Goal: Task Accomplishment & Management: Manage account settings

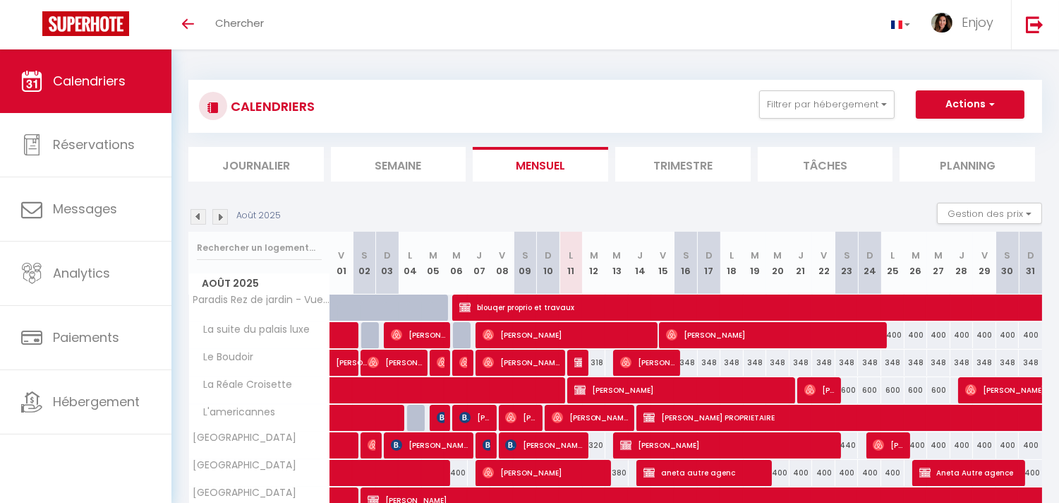
click at [277, 171] on li "Journalier" at bounding box center [256, 164] width 136 height 35
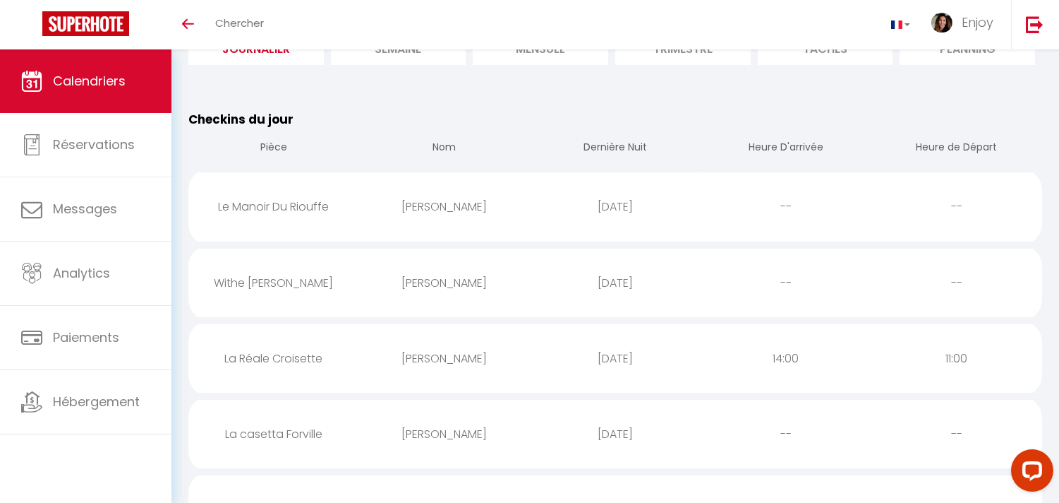
scroll to position [215, 0]
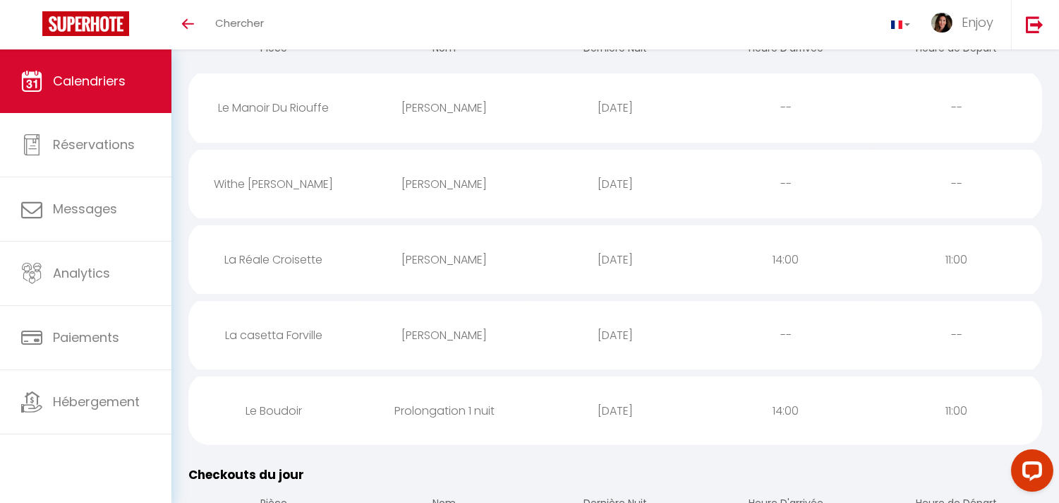
click at [374, 171] on div "[PERSON_NAME]" at bounding box center [444, 184] width 171 height 46
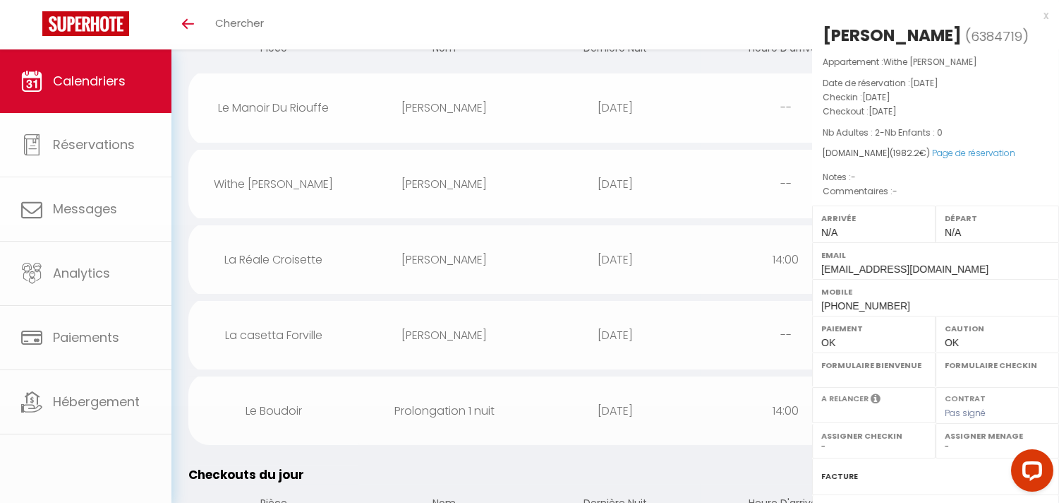
select select "0"
select select "1"
select select
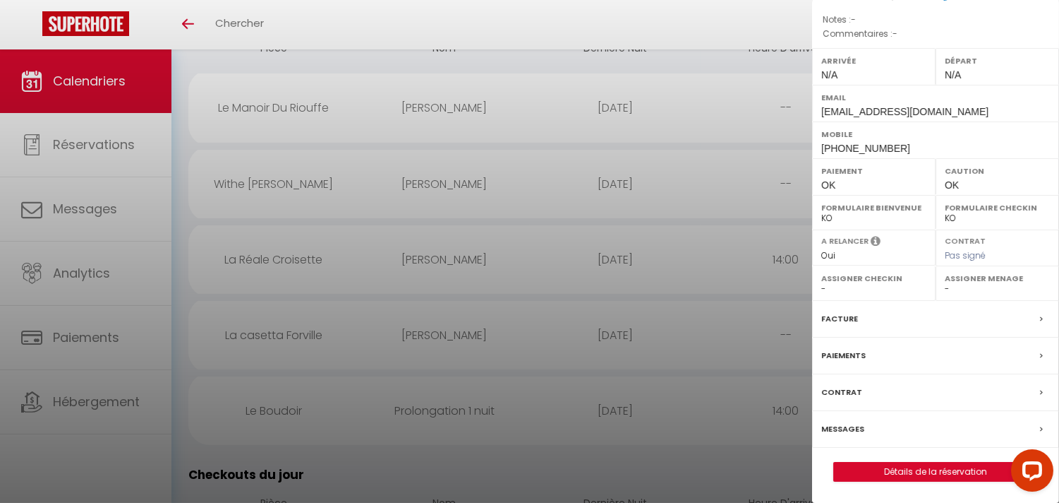
scroll to position [158, 0]
click at [905, 427] on div "Messages" at bounding box center [935, 429] width 247 height 37
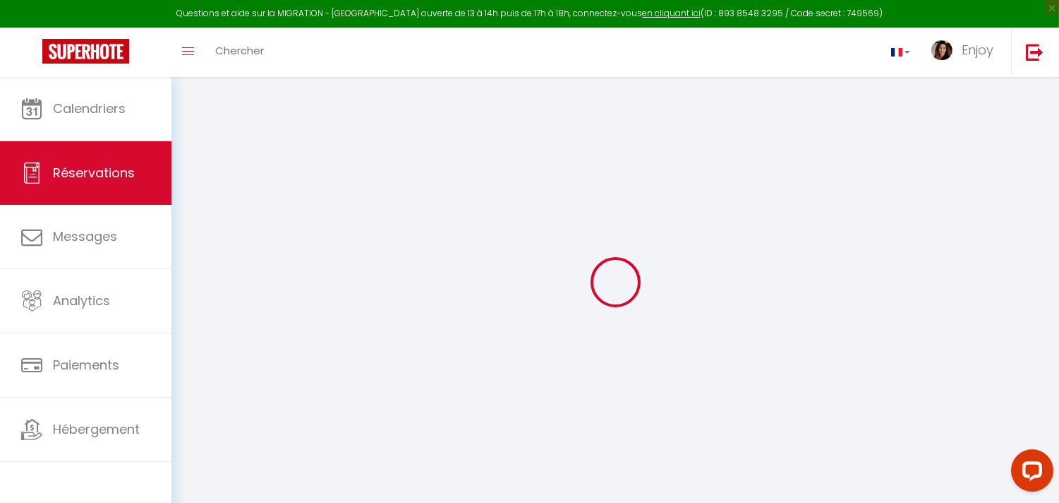
select select
checkbox input "false"
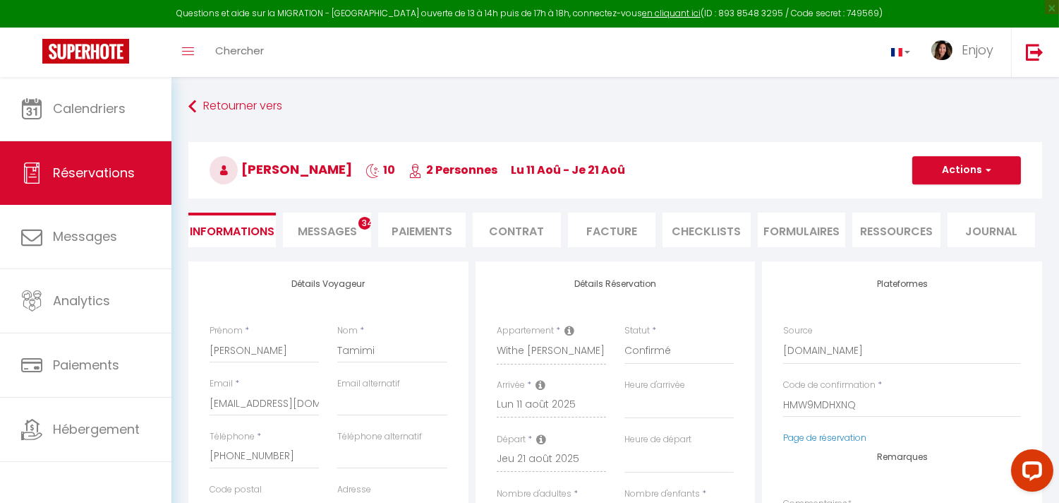
select select
checkbox input "false"
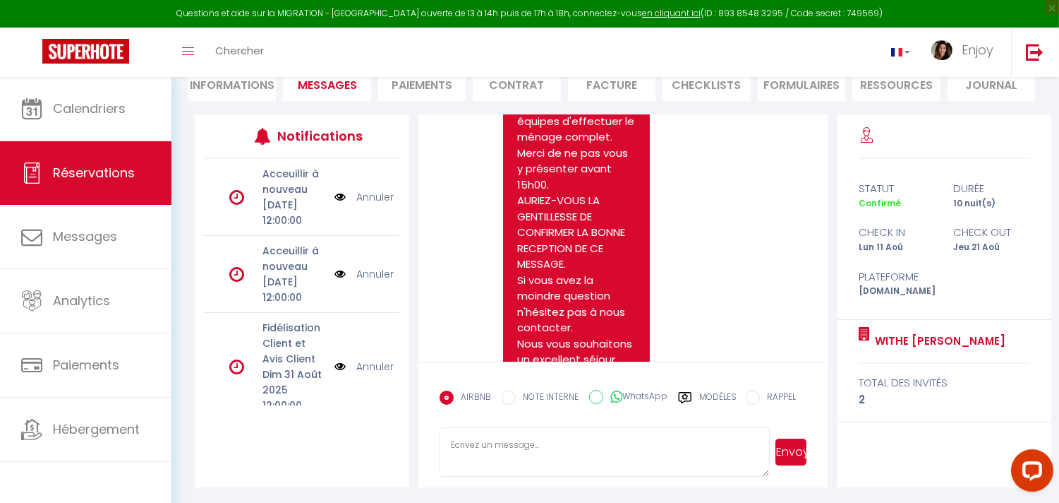
scroll to position [8010, 0]
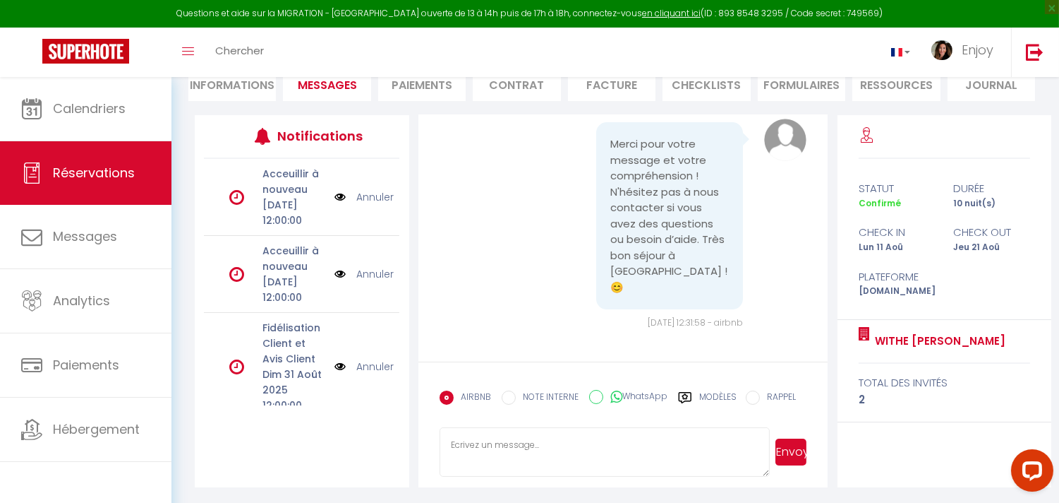
scroll to position [9245, 0]
click at [566, 433] on textarea at bounding box center [605, 451] width 331 height 49
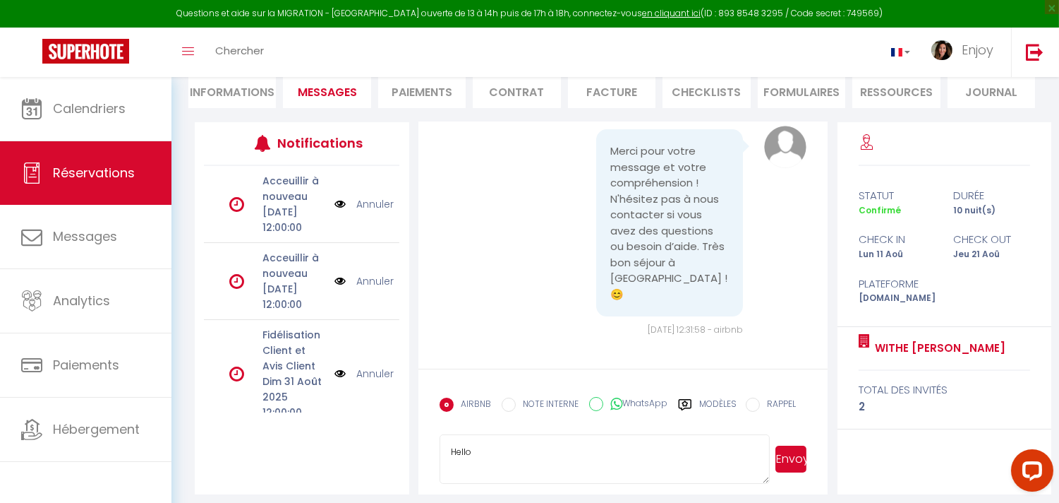
scroll to position [146, 0]
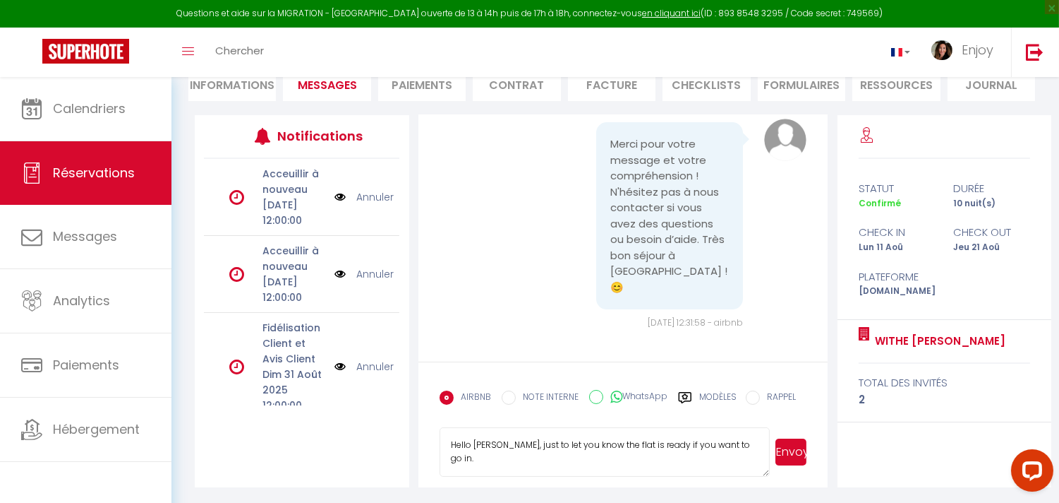
type textarea "Hello [PERSON_NAME], just to let you know the flat is ready if you want to go i…"
click at [802, 450] on button "Envoyer" at bounding box center [791, 451] width 31 height 27
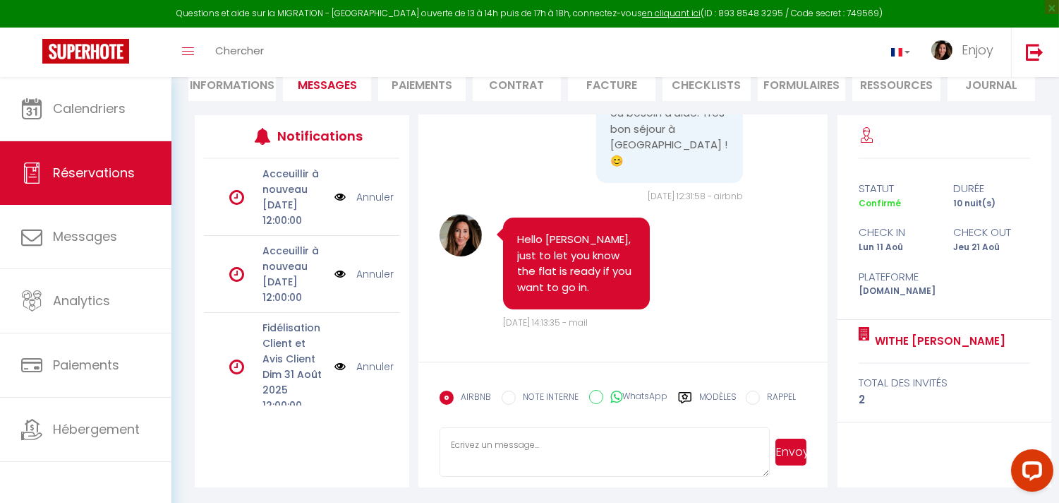
scroll to position [9371, 0]
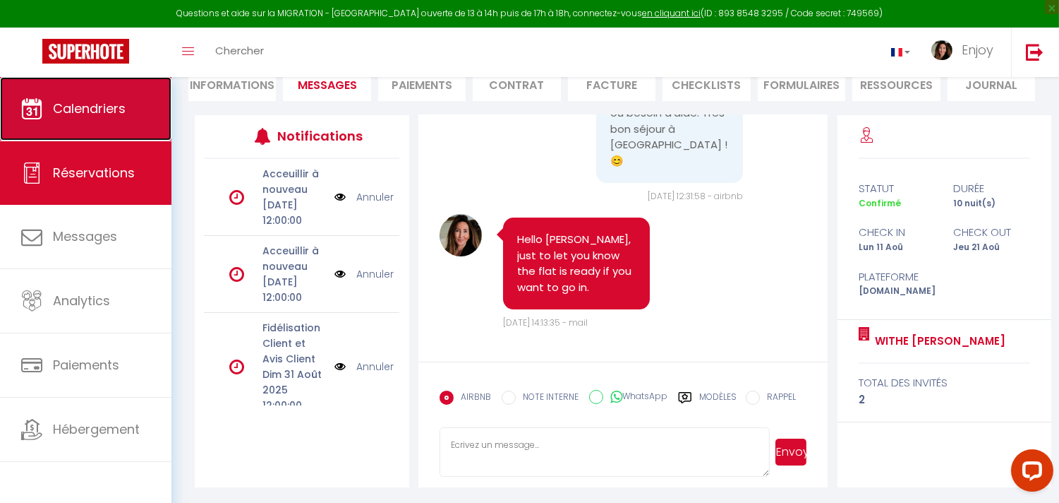
click at [35, 83] on link "Calendriers" at bounding box center [86, 109] width 172 height 64
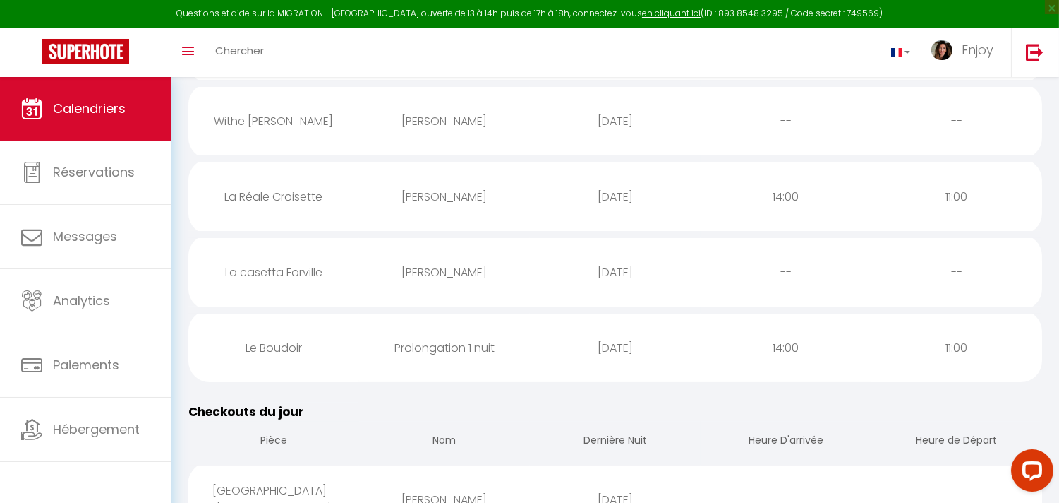
scroll to position [313, 0]
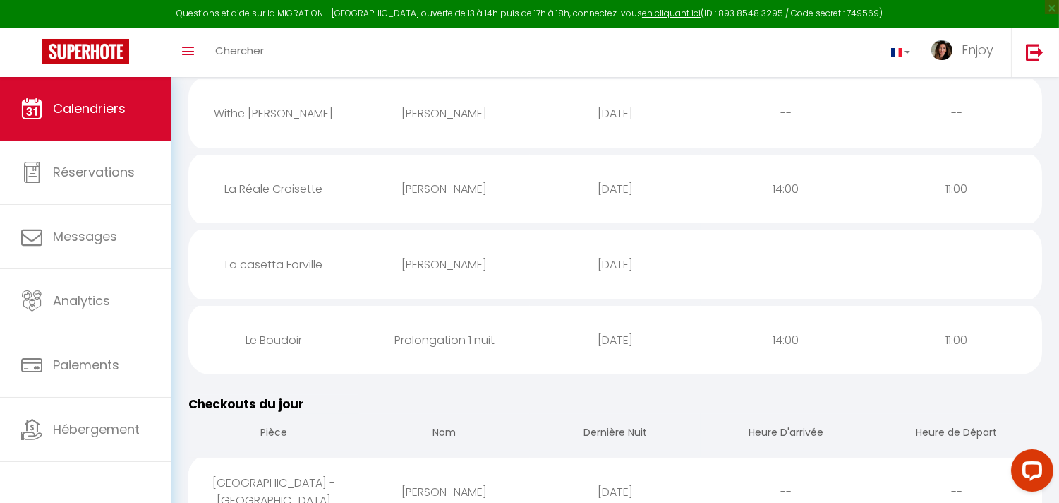
click at [466, 249] on div "[PERSON_NAME]" at bounding box center [444, 264] width 171 height 46
select select "0"
select select "1"
select select
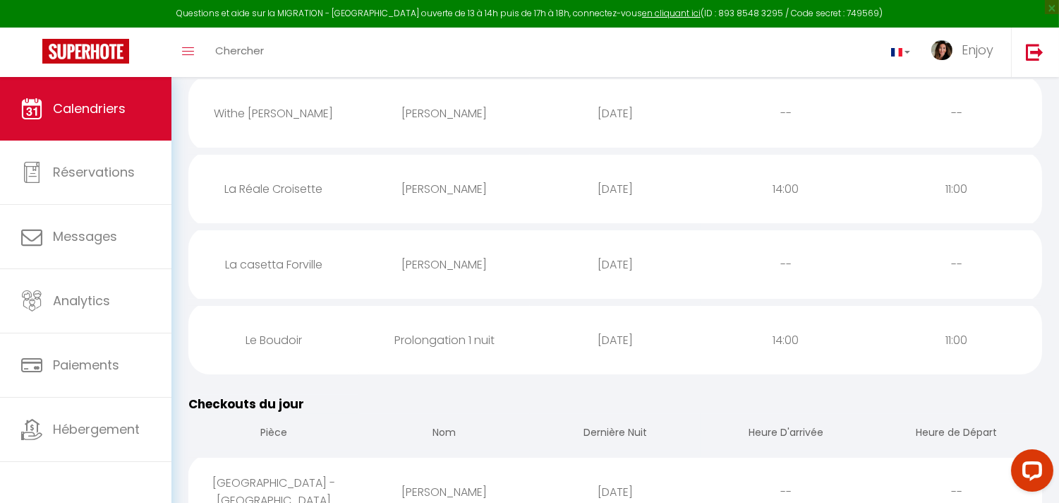
select select
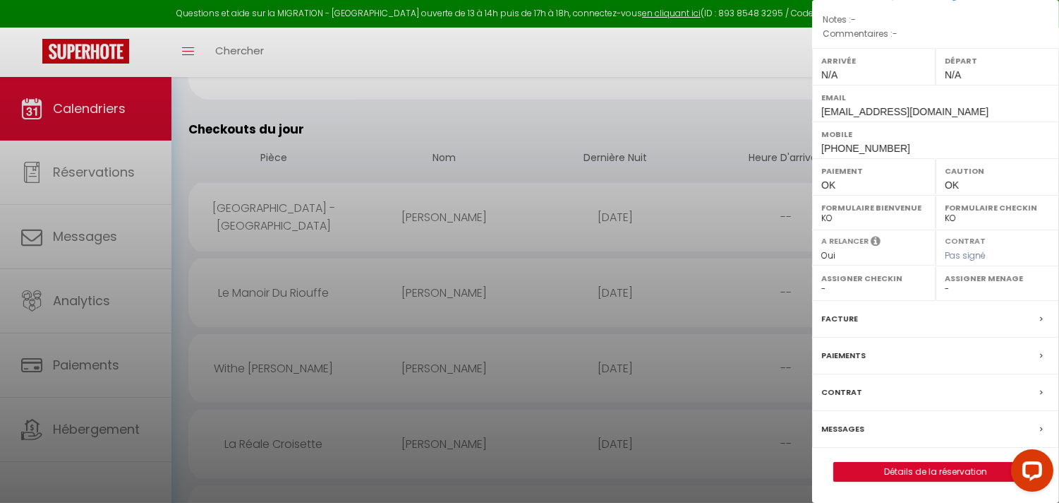
scroll to position [158, 0]
click at [851, 420] on div "Messages" at bounding box center [935, 429] width 247 height 37
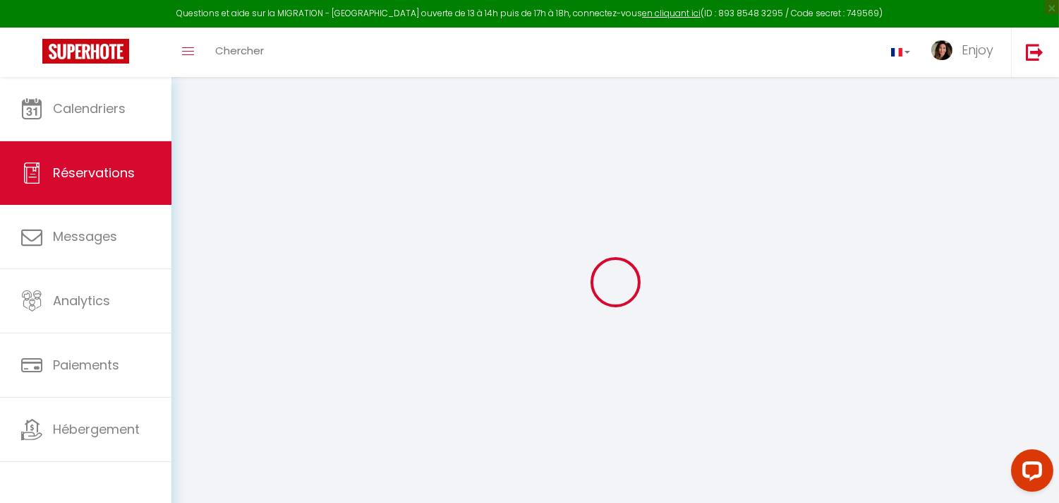
type input "[PERSON_NAME]"
type input "Pezzali"
type input "[EMAIL_ADDRESS][DOMAIN_NAME]"
type input "[PHONE_NUMBER]"
select select
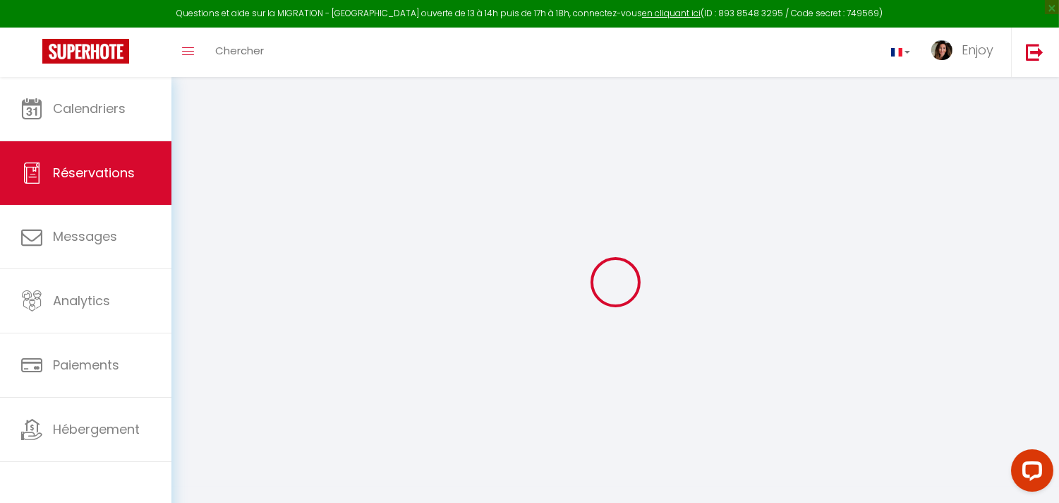
type input "355.95"
select select "49803"
select select "1"
select select
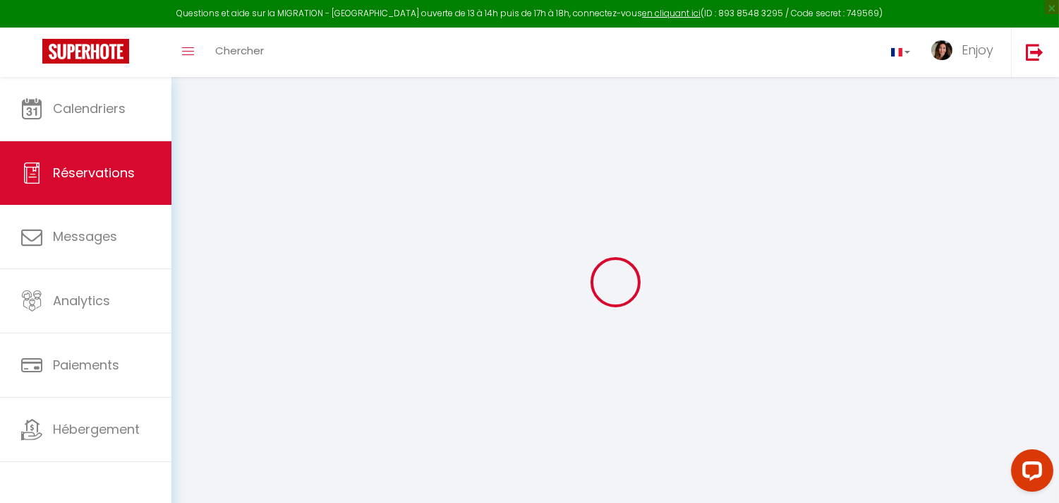
type input "2"
select select "12"
select select
type input "2298"
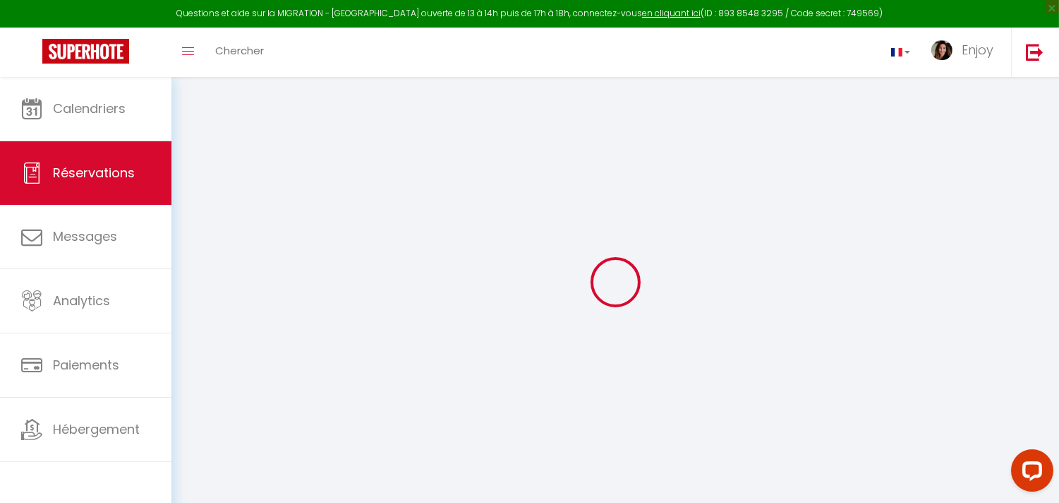
checkbox input "false"
select select "1"
type input "0"
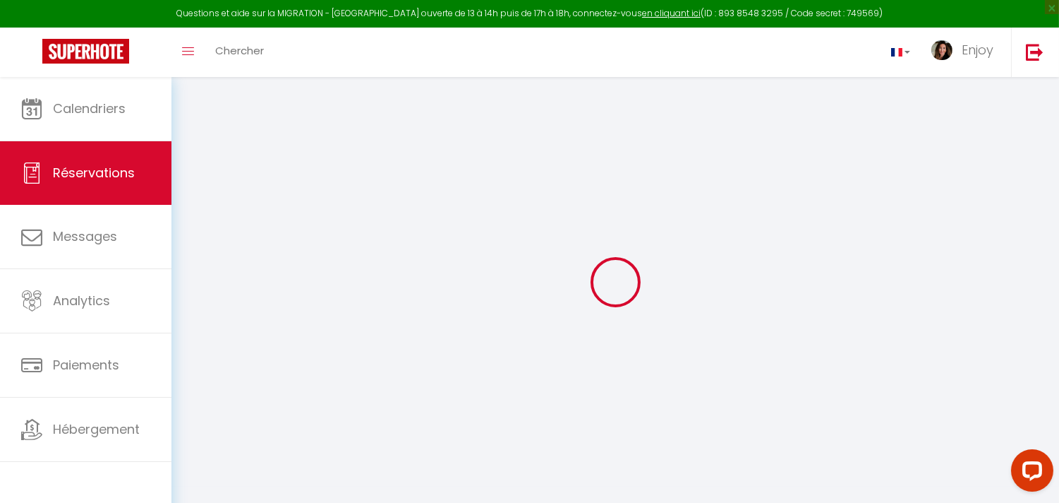
select select
select select "15"
checkbox input "false"
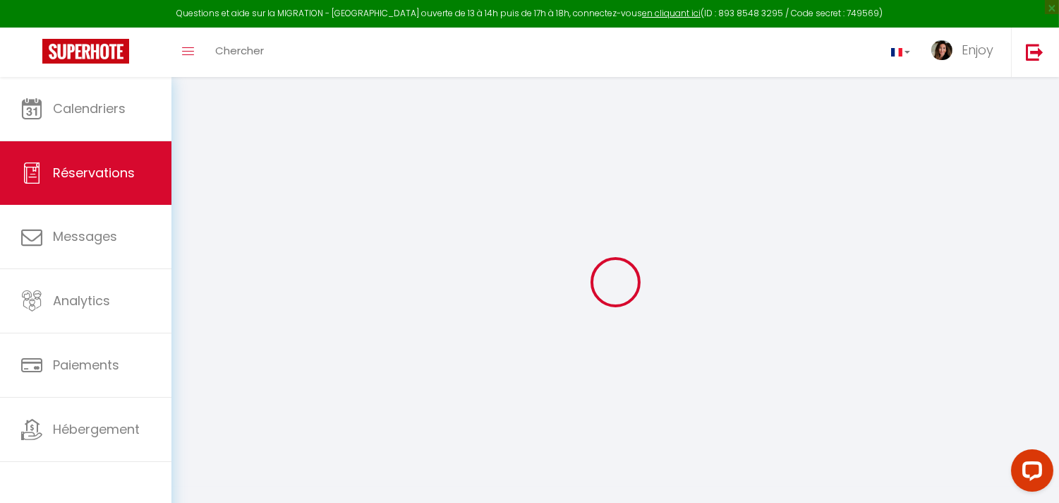
select select
checkbox input "false"
select select
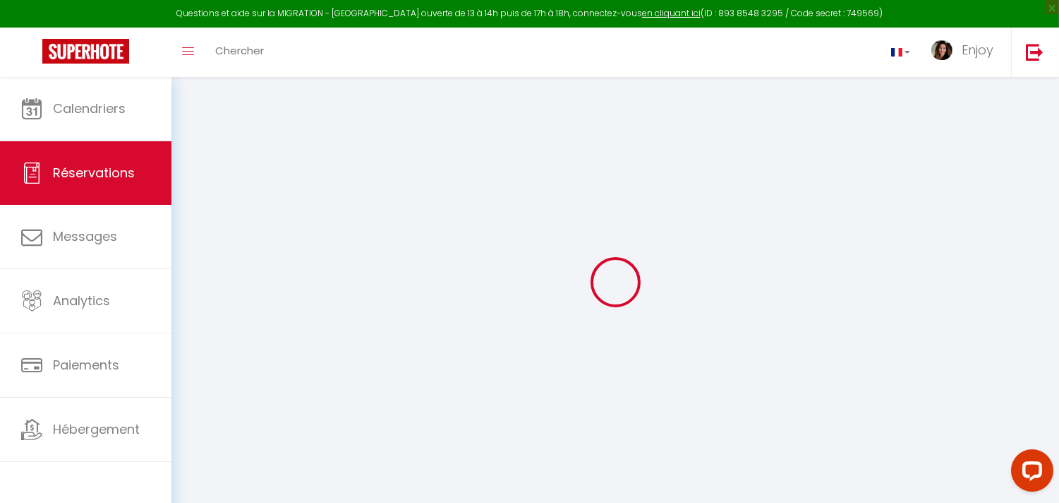
select select
checkbox input "false"
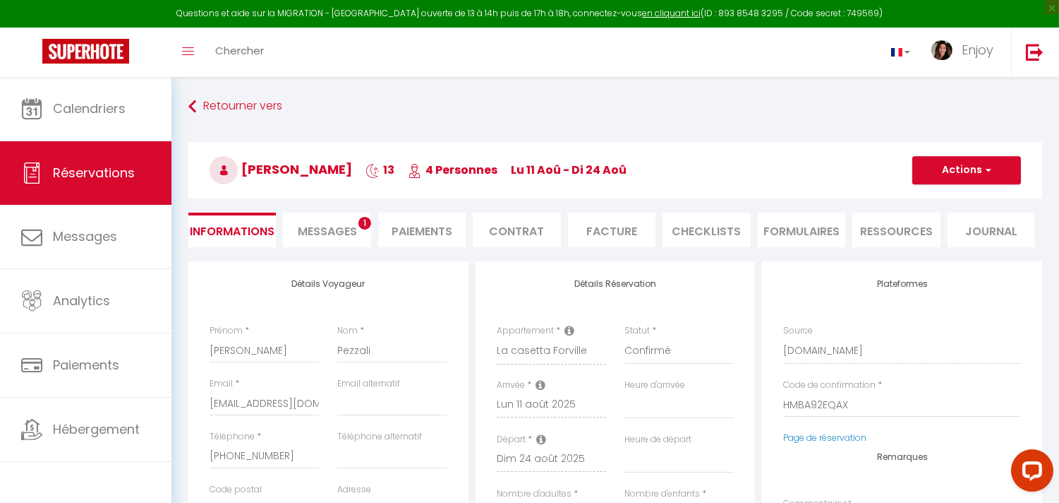
select select
checkbox input "false"
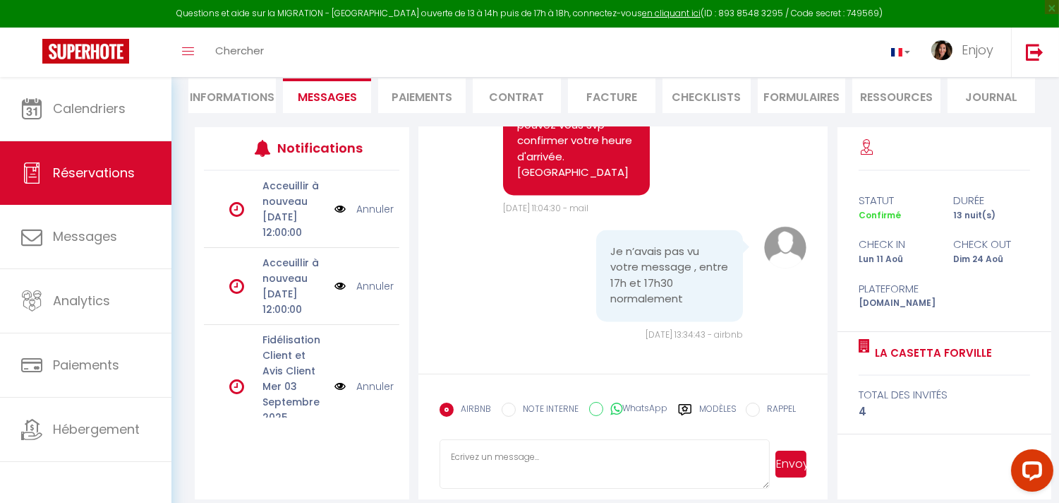
scroll to position [146, 0]
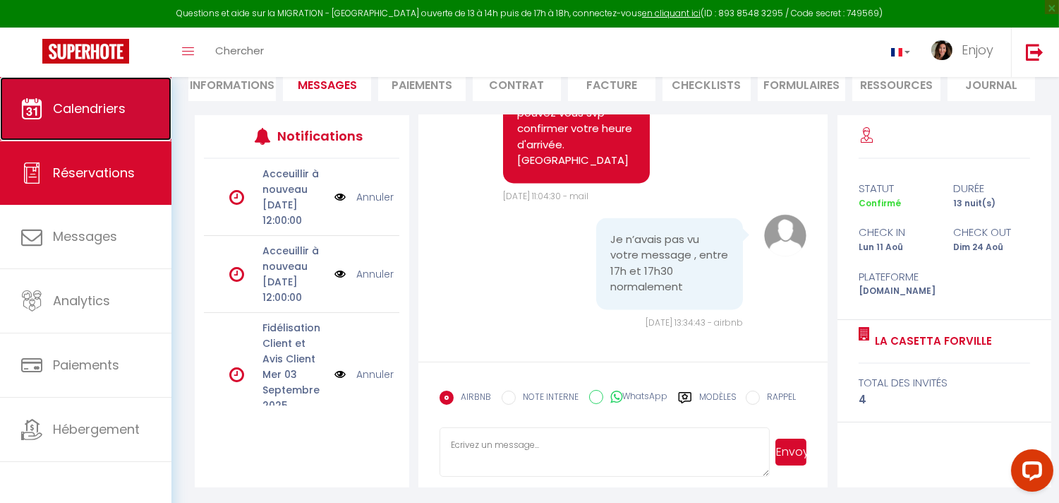
click at [76, 114] on span "Calendriers" at bounding box center [89, 109] width 73 height 18
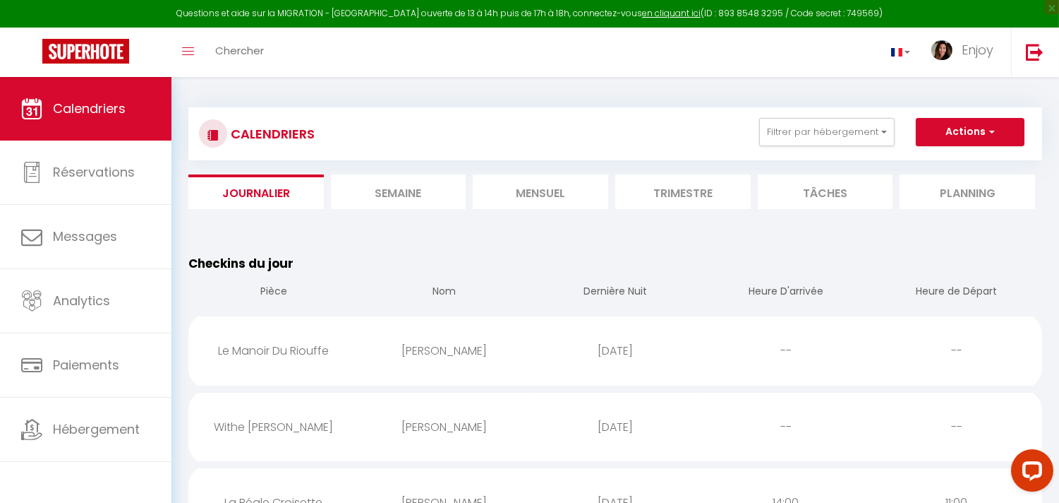
click at [377, 174] on li "Semaine" at bounding box center [399, 191] width 136 height 35
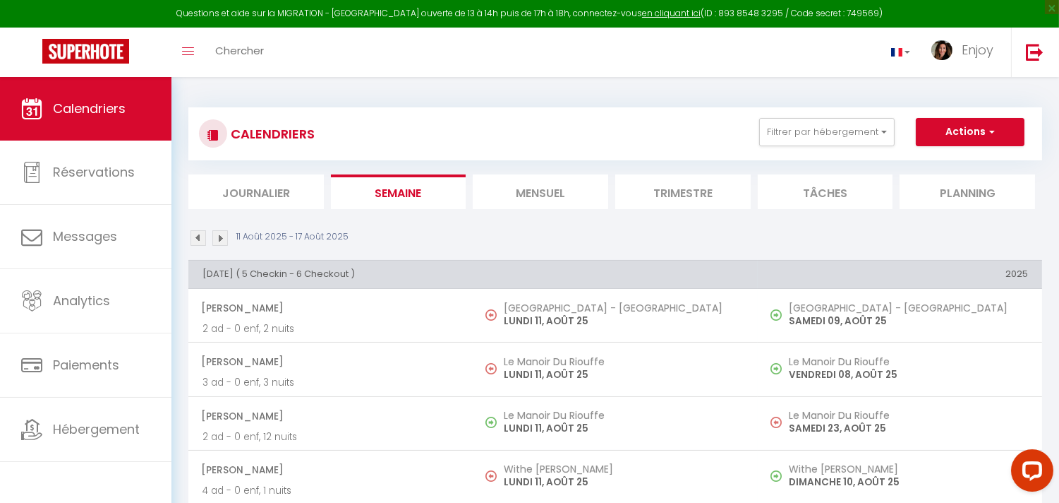
click at [260, 191] on li "Journalier" at bounding box center [256, 191] width 136 height 35
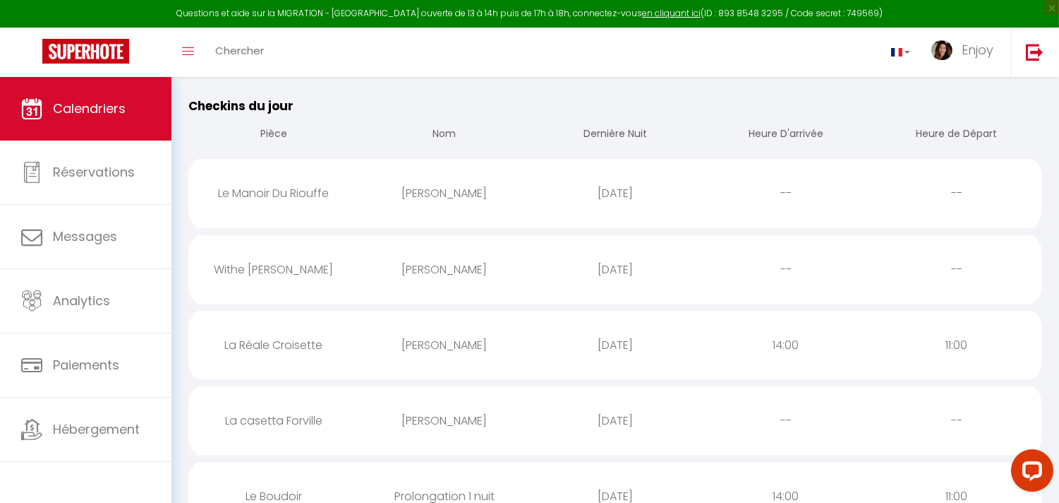
scroll to position [137, 0]
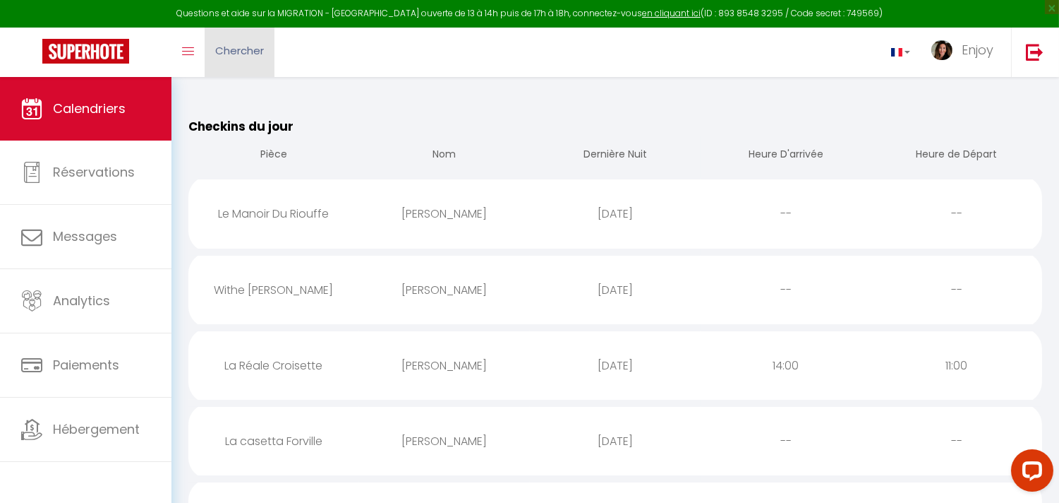
click at [255, 61] on link "Chercher" at bounding box center [240, 52] width 70 height 49
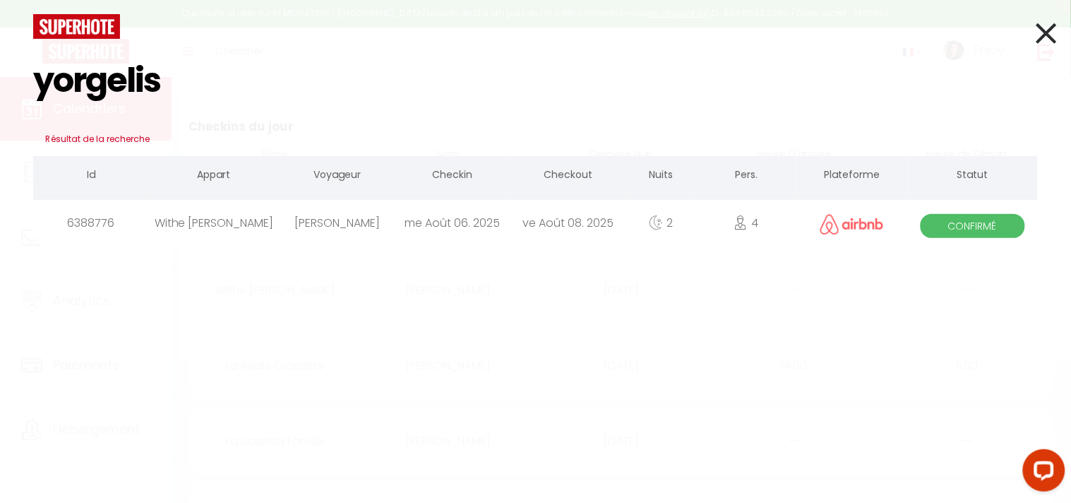
type input "yorgelis"
click at [1054, 40] on icon at bounding box center [1046, 33] width 20 height 35
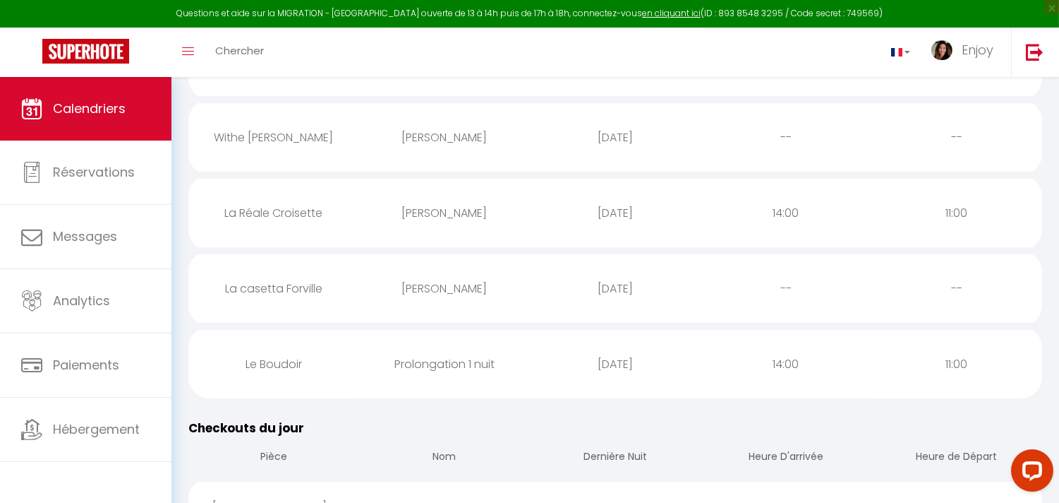
scroll to position [392, 0]
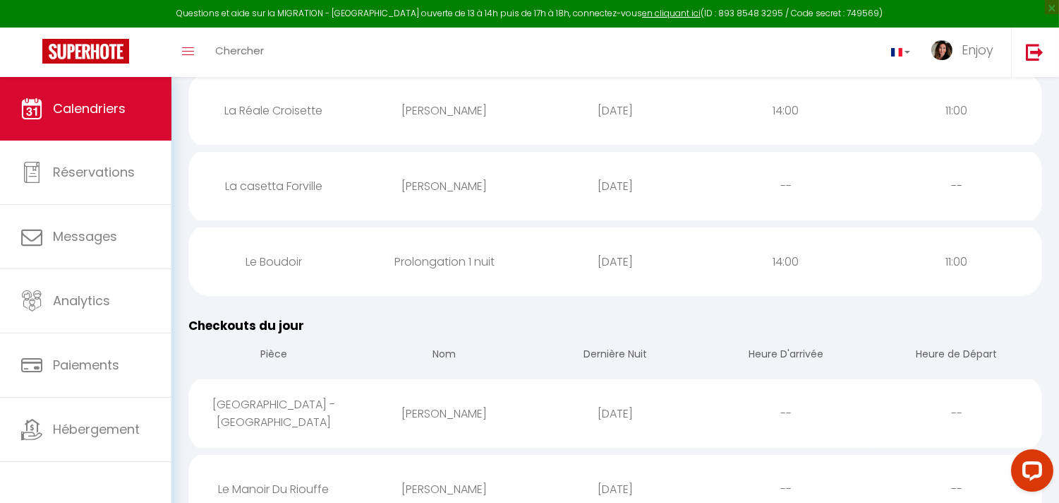
click at [327, 189] on div "La casetta Forville" at bounding box center [273, 186] width 171 height 46
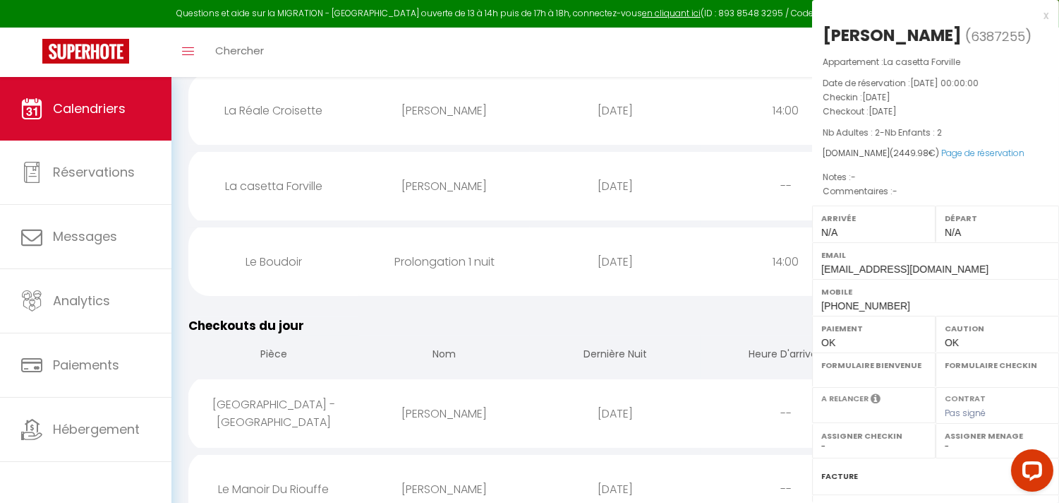
select select "0"
select select "1"
select select
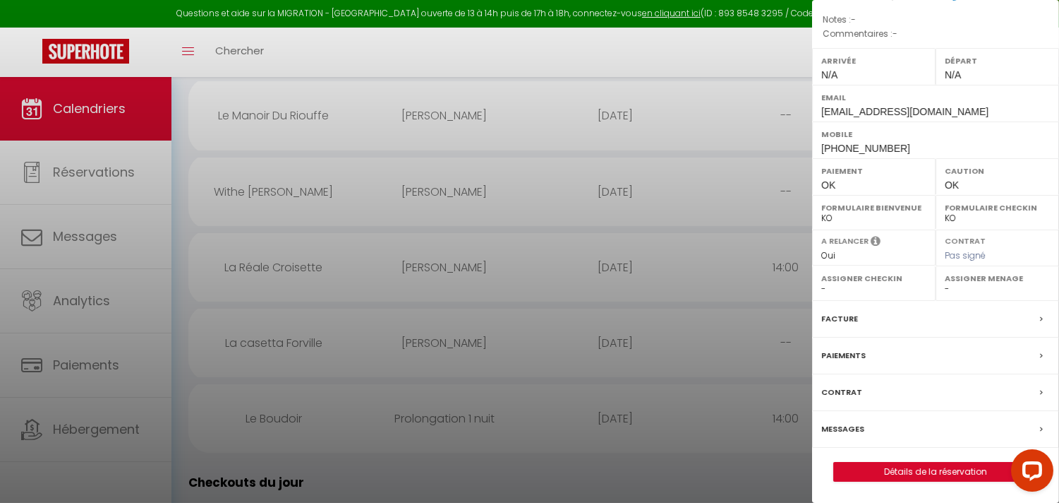
scroll to position [19, 0]
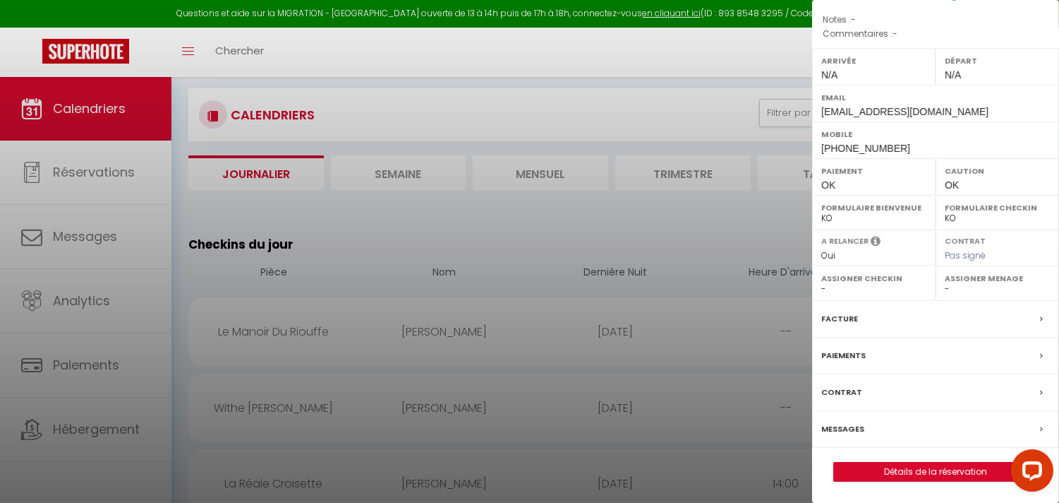
click at [597, 314] on div at bounding box center [529, 251] width 1059 height 503
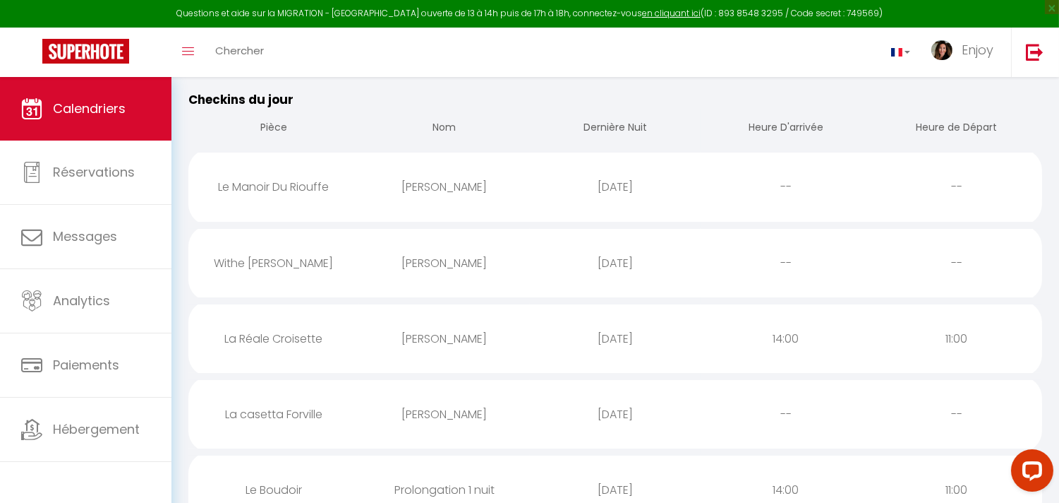
scroll to position [137, 0]
